Goal: Task Accomplishment & Management: Manage account settings

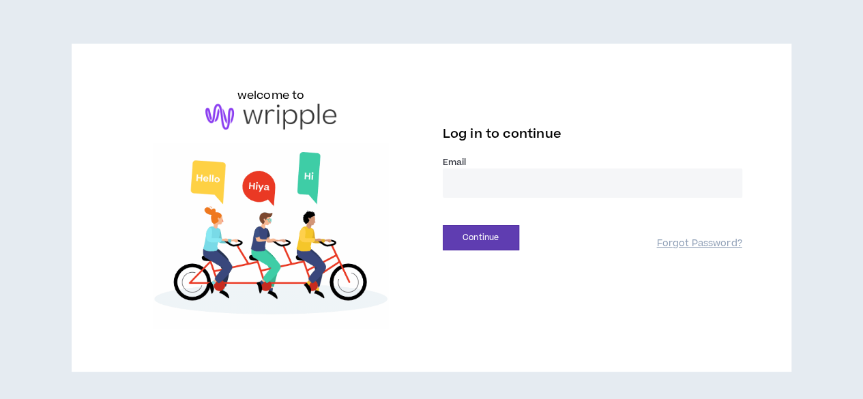
click at [487, 188] on input "email" at bounding box center [593, 183] width 300 height 29
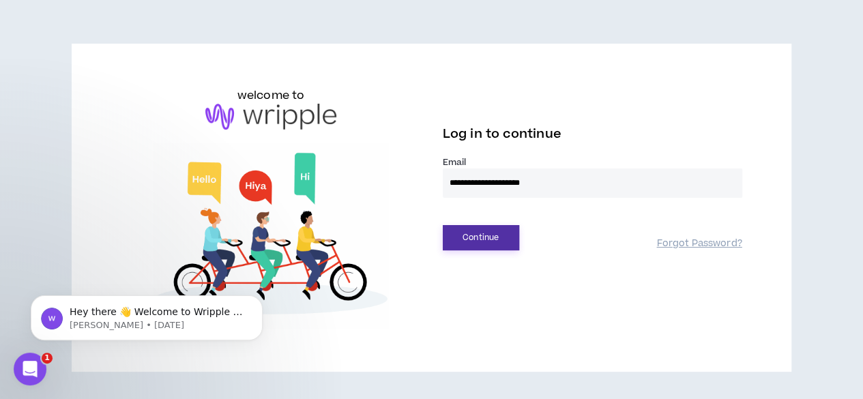
type input "**********"
click at [494, 232] on button "Continue" at bounding box center [481, 237] width 76 height 25
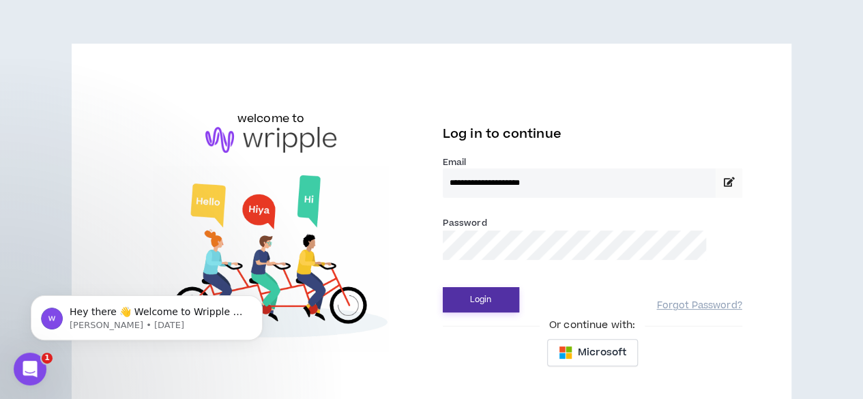
click at [484, 302] on button "Login" at bounding box center [481, 299] width 76 height 25
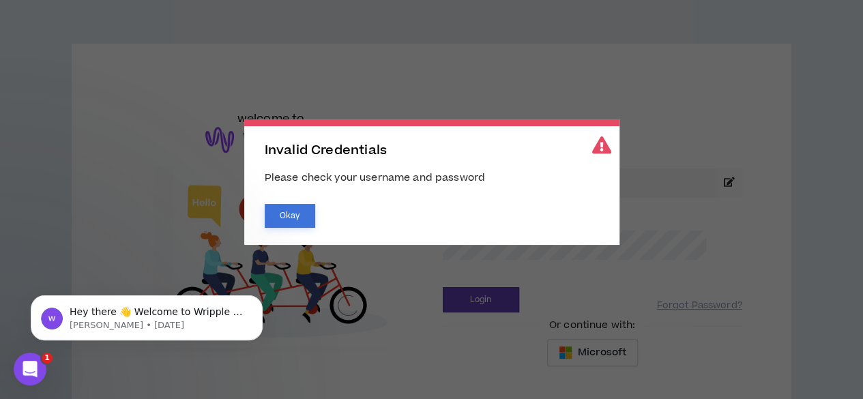
click at [298, 218] on button "Okay" at bounding box center [290, 216] width 50 height 24
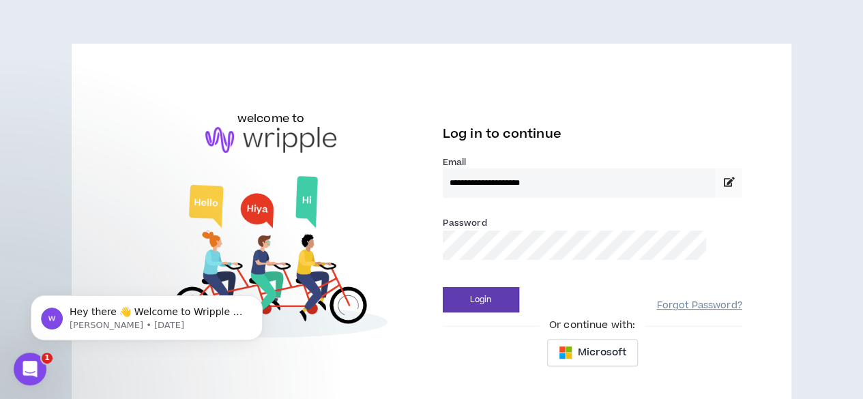
click at [656, 304] on link "Forgot Password?" at bounding box center [698, 306] width 85 height 13
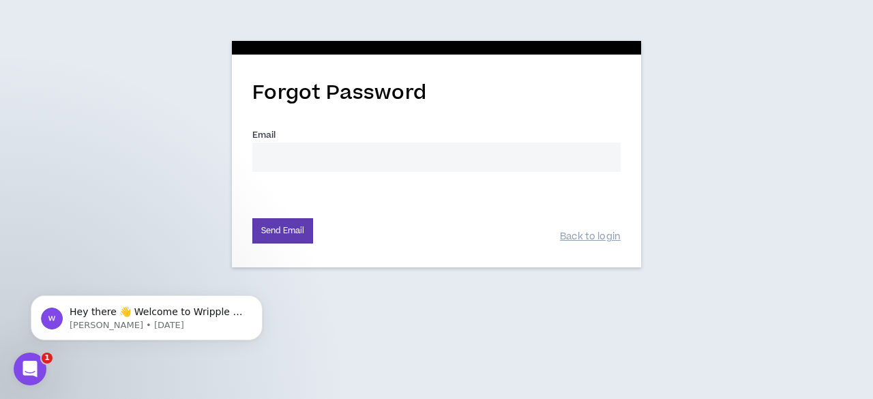
click at [427, 161] on input "Email *" at bounding box center [436, 157] width 368 height 29
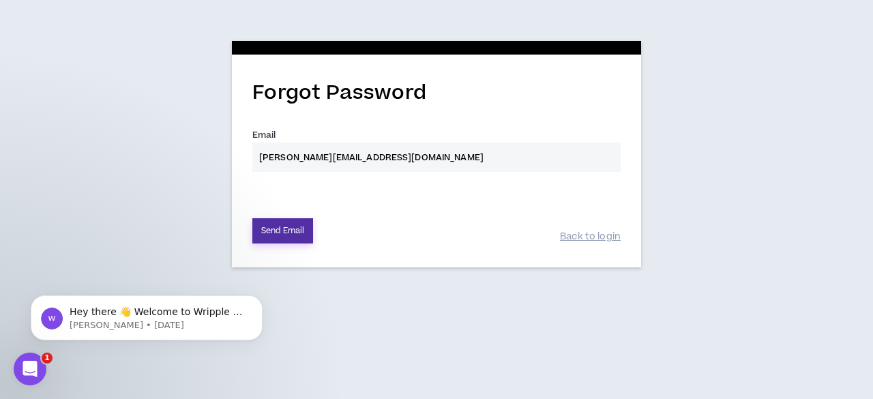
type input "[PERSON_NAME][EMAIL_ADDRESS][DOMAIN_NAME]"
click at [292, 225] on button "Send Email" at bounding box center [282, 230] width 61 height 25
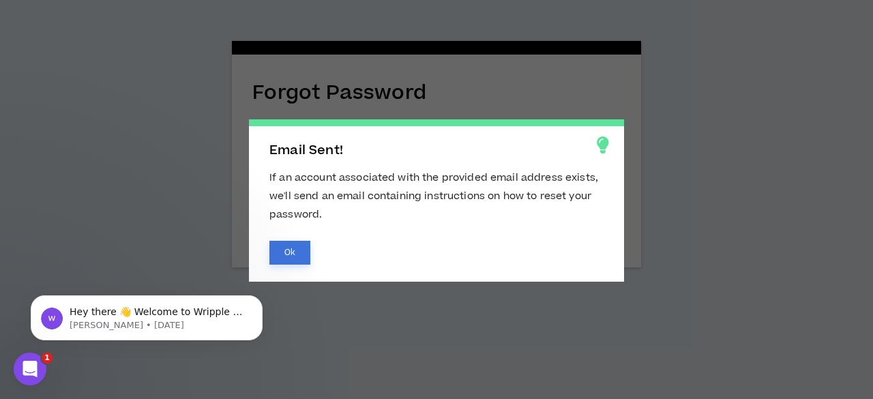
click at [287, 250] on button "Ok" at bounding box center [290, 253] width 41 height 24
